Goal: Information Seeking & Learning: Learn about a topic

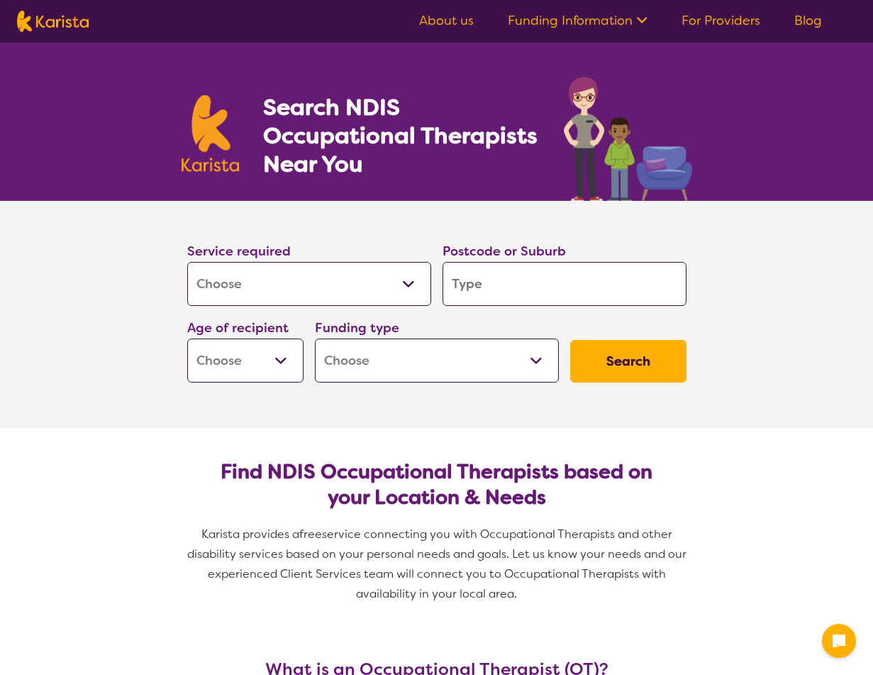
select select "[MEDICAL_DATA]"
click at [478, 286] on input "search" at bounding box center [565, 284] width 244 height 44
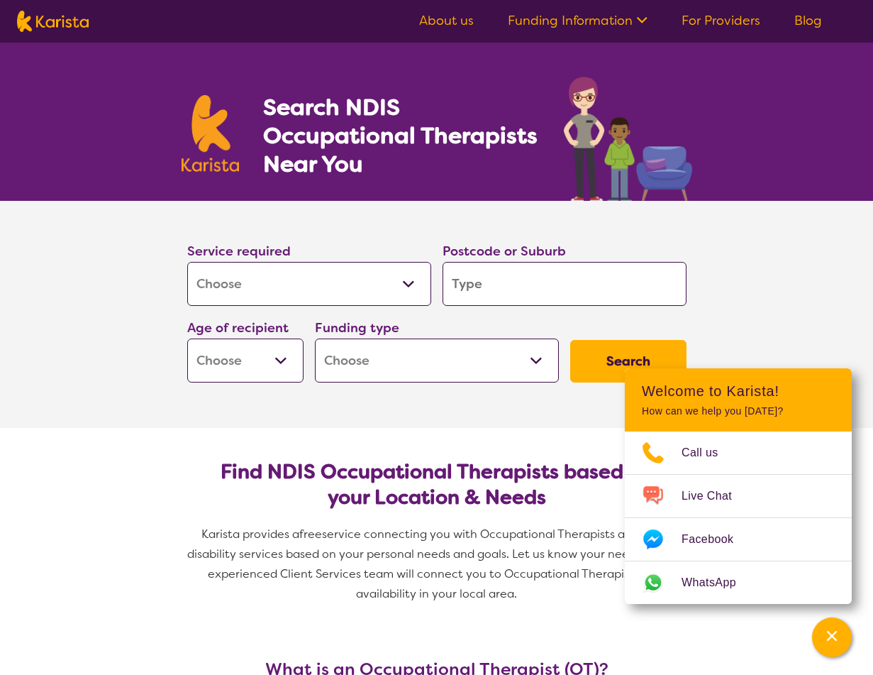
type input "T"
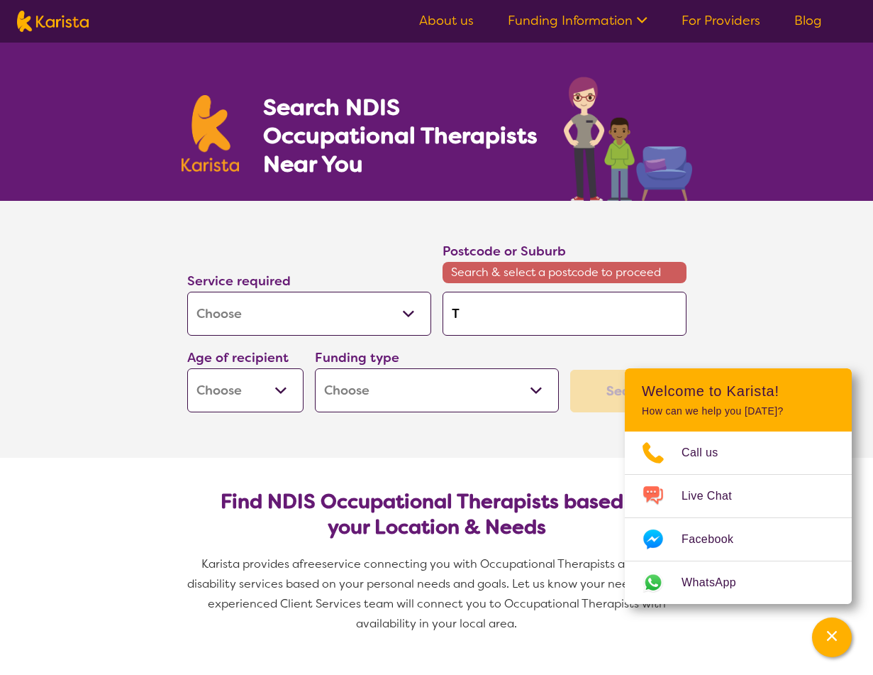
type input "Ta"
type input "Tar"
type input "Tarn"
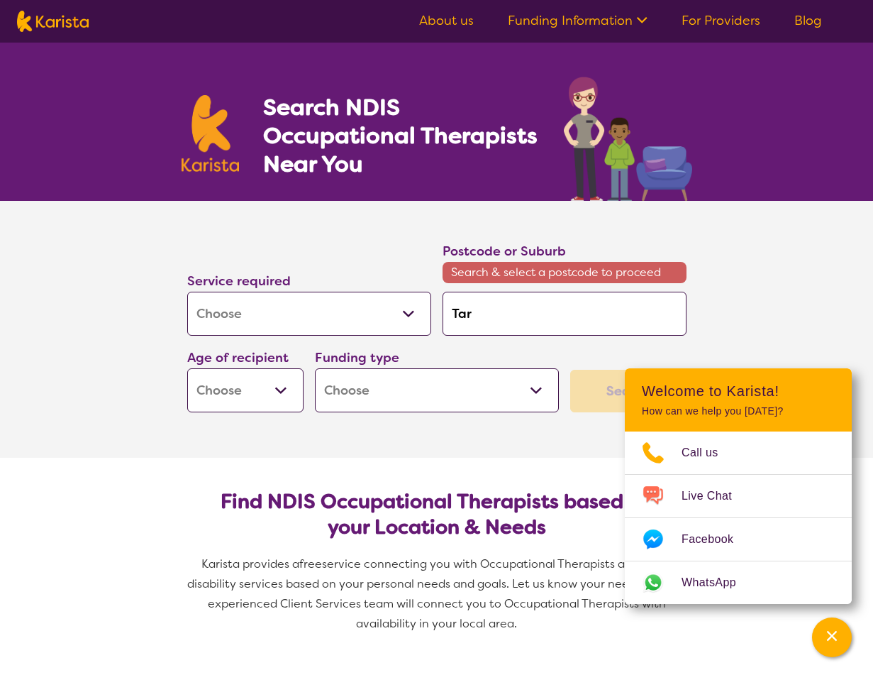
type input "Tarn"
type input "Tarne"
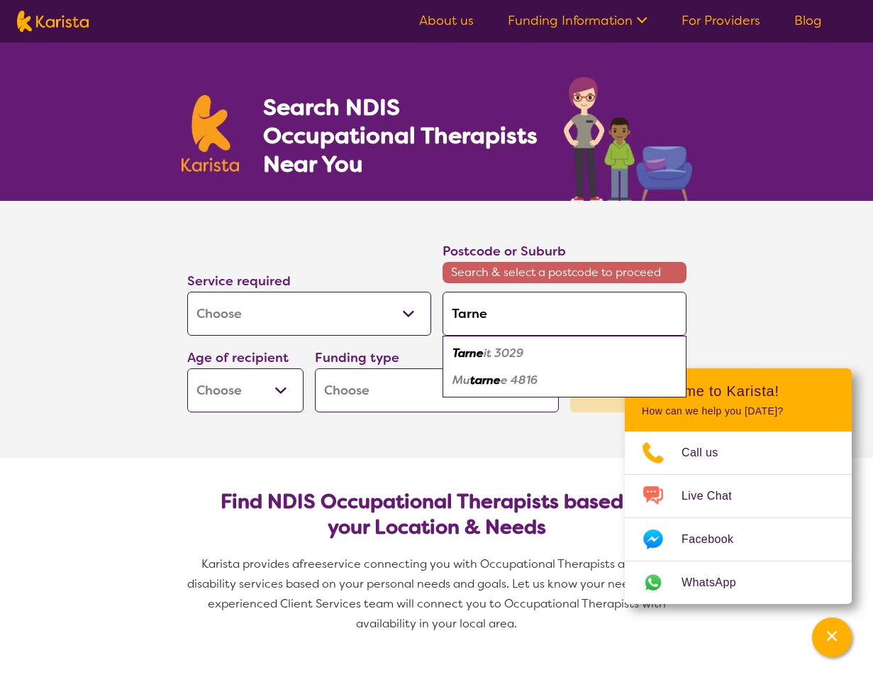
type input "Tarnei"
type input "Tarneit"
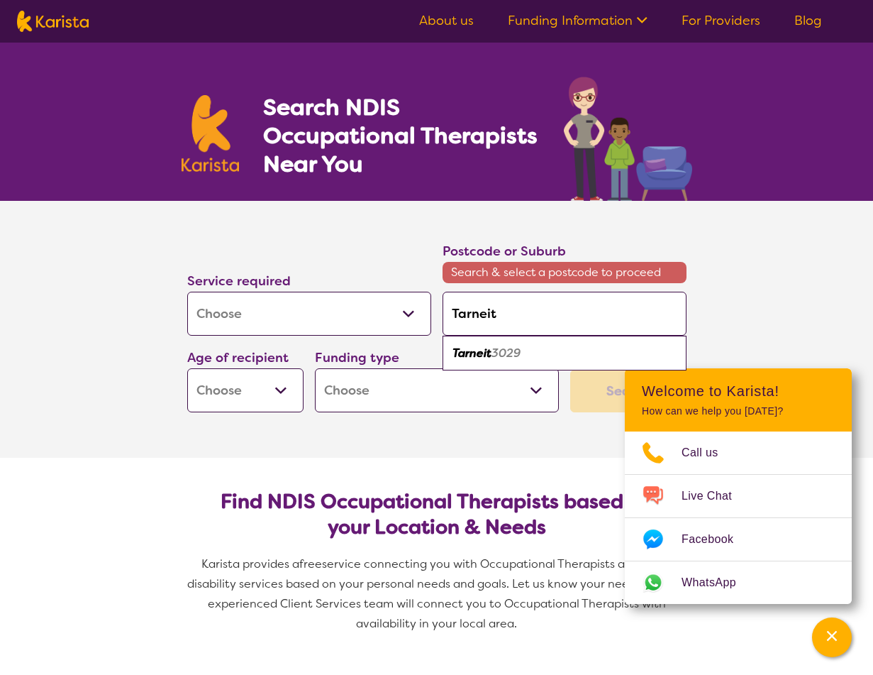
click at [510, 350] on em "3029" at bounding box center [506, 352] width 29 height 15
type input "3029"
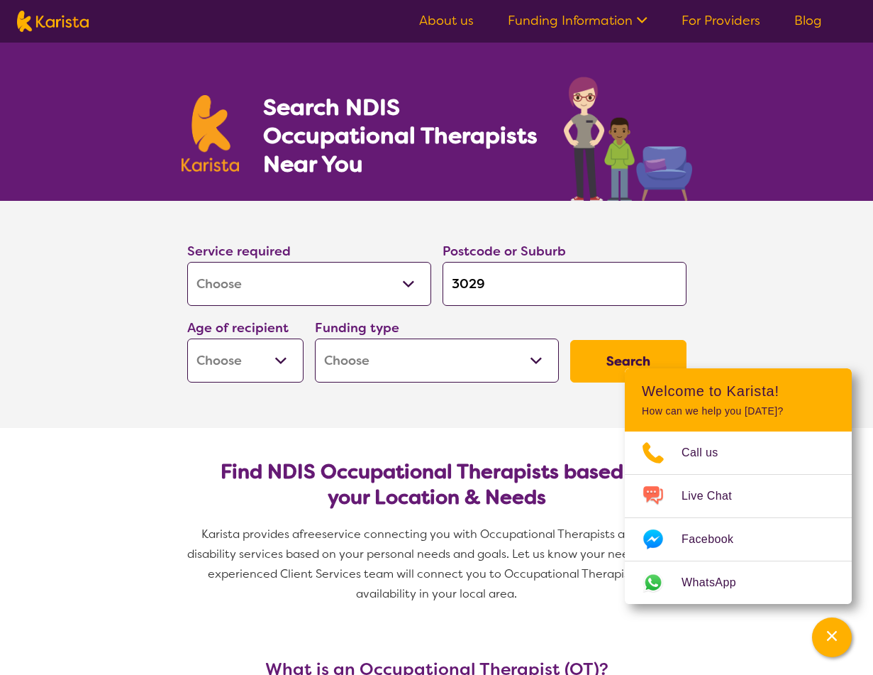
click at [599, 358] on button "Search" at bounding box center [628, 361] width 116 height 43
click at [282, 367] on select "Early Childhood - 0 to 9 Child - 10 to 11 Adolescent - 12 to 17 Adult - 18 to 6…" at bounding box center [245, 360] width 116 height 44
select select "EC"
click at [187, 338] on select "Early Childhood - 0 to 9 Child - 10 to 11 Adolescent - 12 to 17 Adult - 18 to 6…" at bounding box center [245, 360] width 116 height 44
select select "EC"
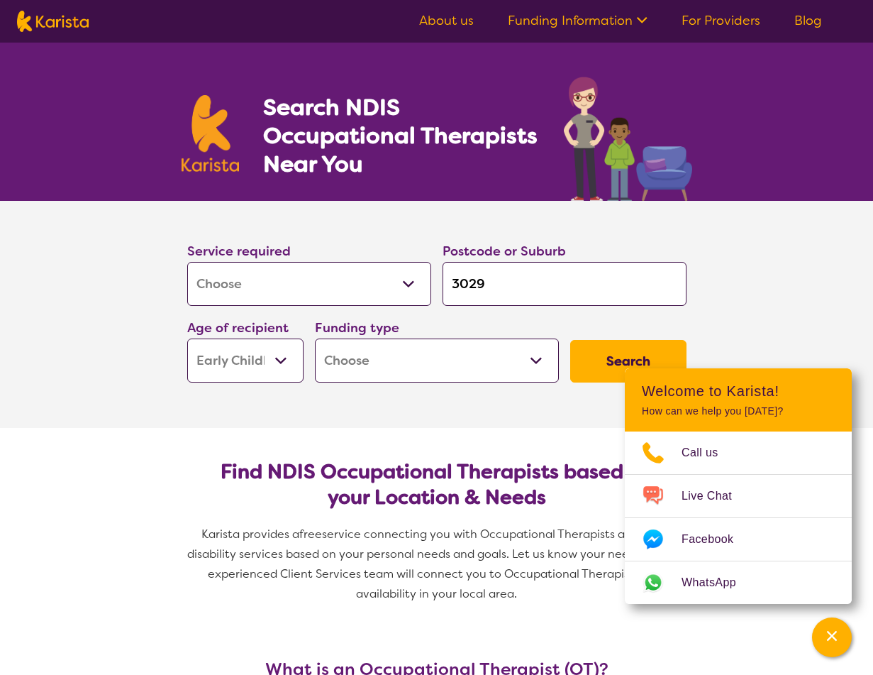
click at [523, 371] on select "Home Care Package (HCP) National Disability Insurance Scheme (NDIS) I don't know" at bounding box center [437, 360] width 244 height 44
select select "i-don-t-know"
click at [315, 338] on select "Home Care Package (HCP) National Disability Insurance Scheme (NDIS) I don't know" at bounding box center [437, 360] width 244 height 44
select select "i-don-t-know"
click at [597, 359] on button "Search" at bounding box center [628, 361] width 116 height 43
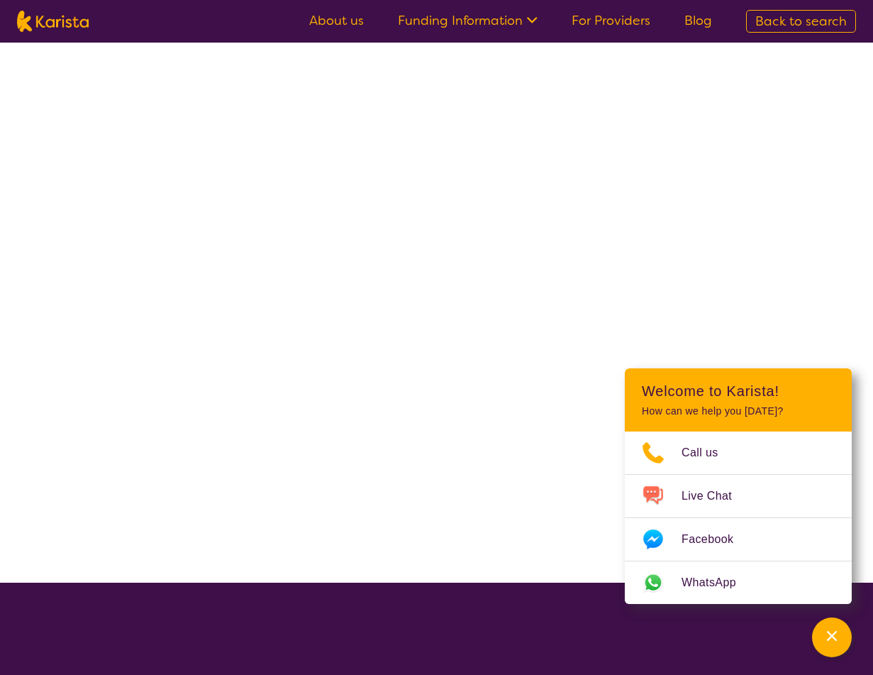
select select "[MEDICAL_DATA]"
select select "EC"
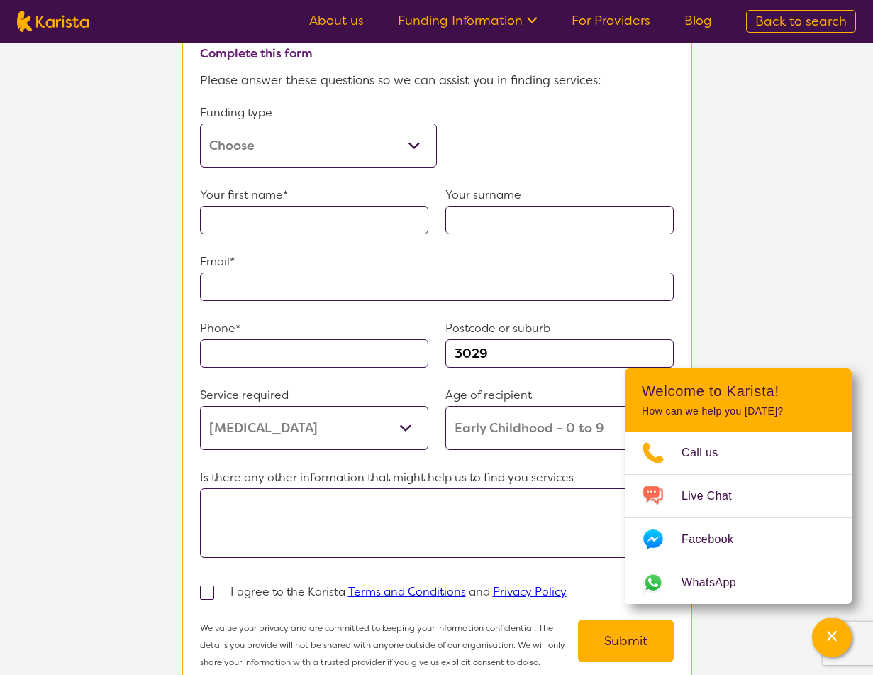
scroll to position [641, 0]
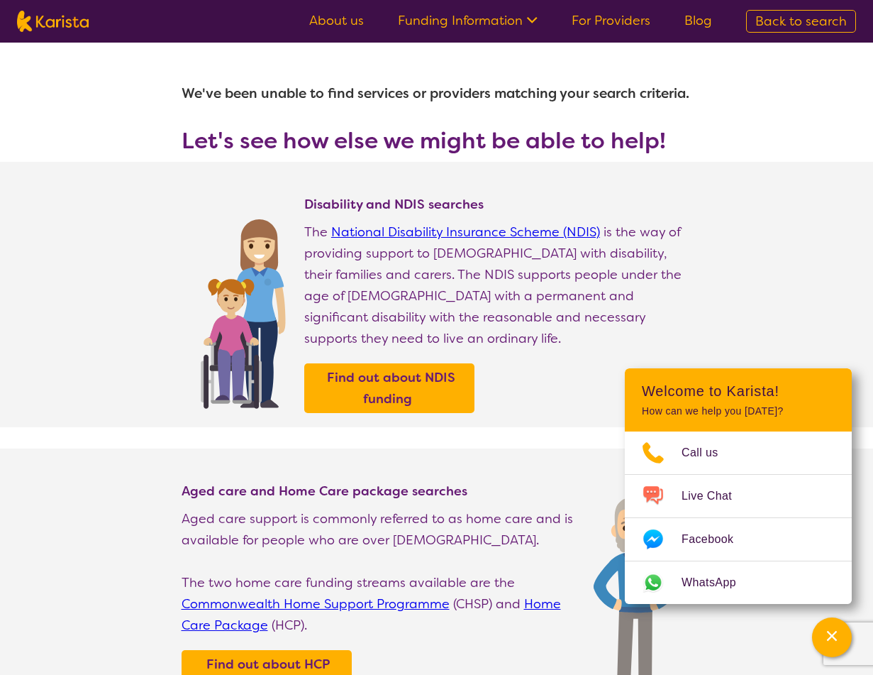
select select "[MEDICAL_DATA]"
select select "EC"
select select "i-don-t-know"
select select "[MEDICAL_DATA]"
select select "EC"
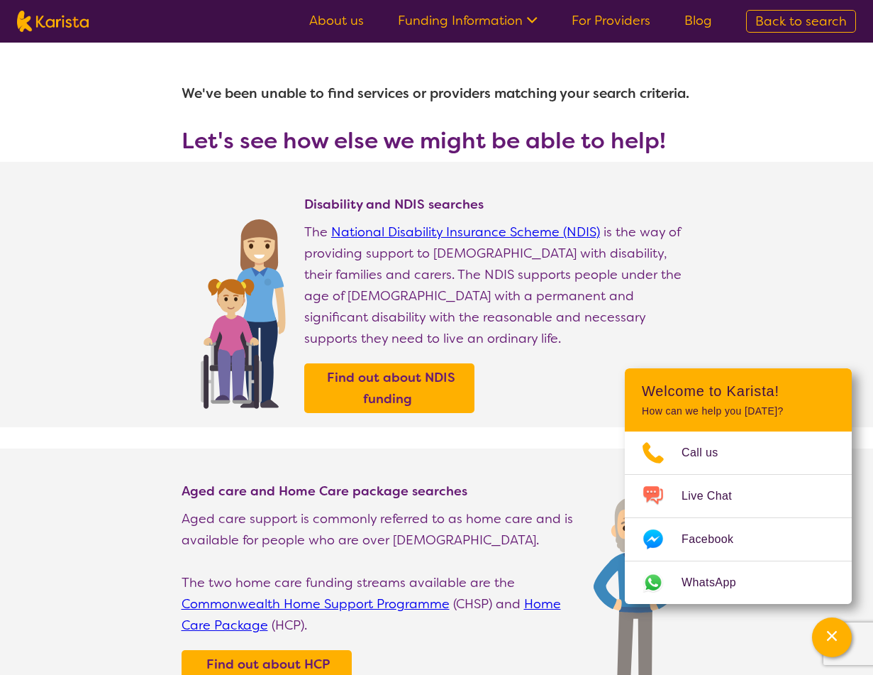
select select "i-don-t-know"
